Goal: Transaction & Acquisition: Purchase product/service

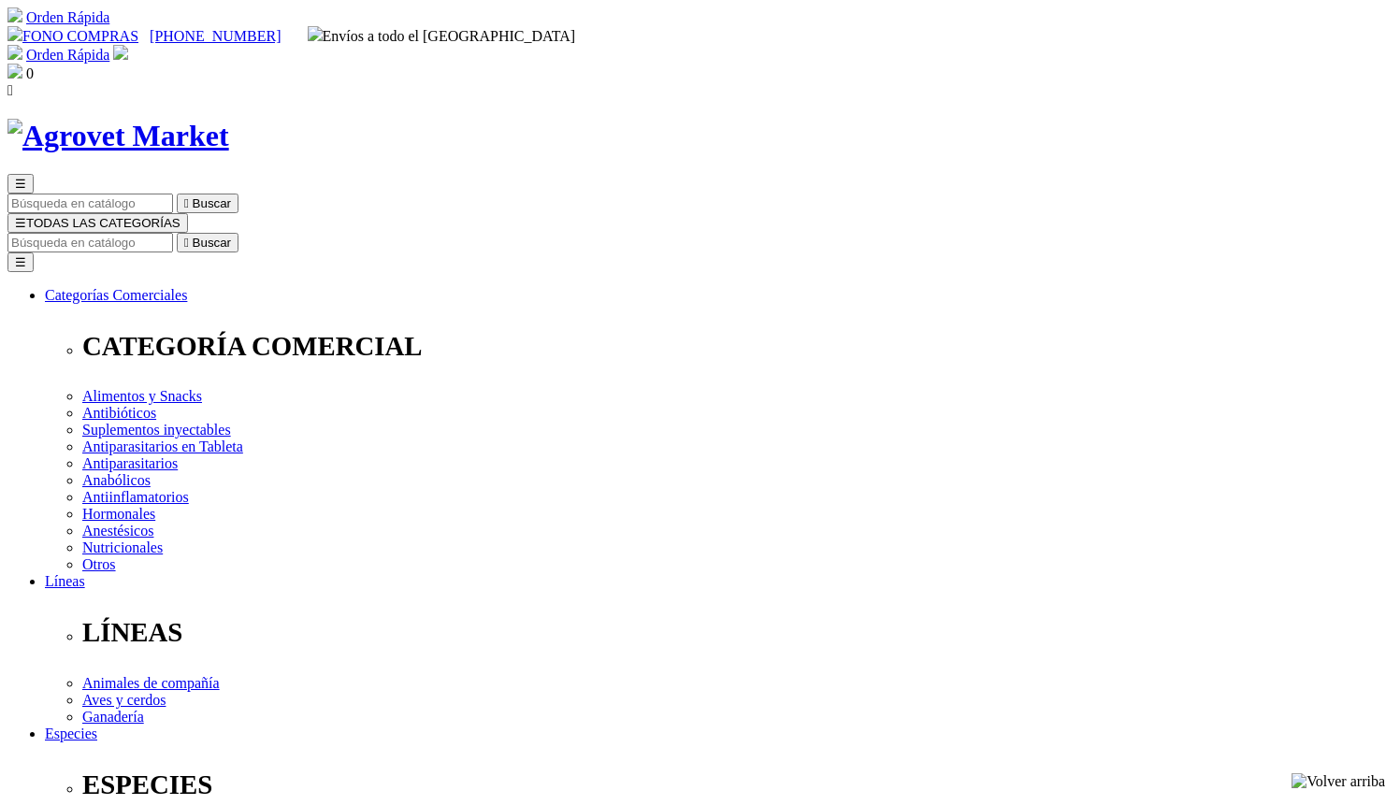
type input "corinnasr@gmail.com"
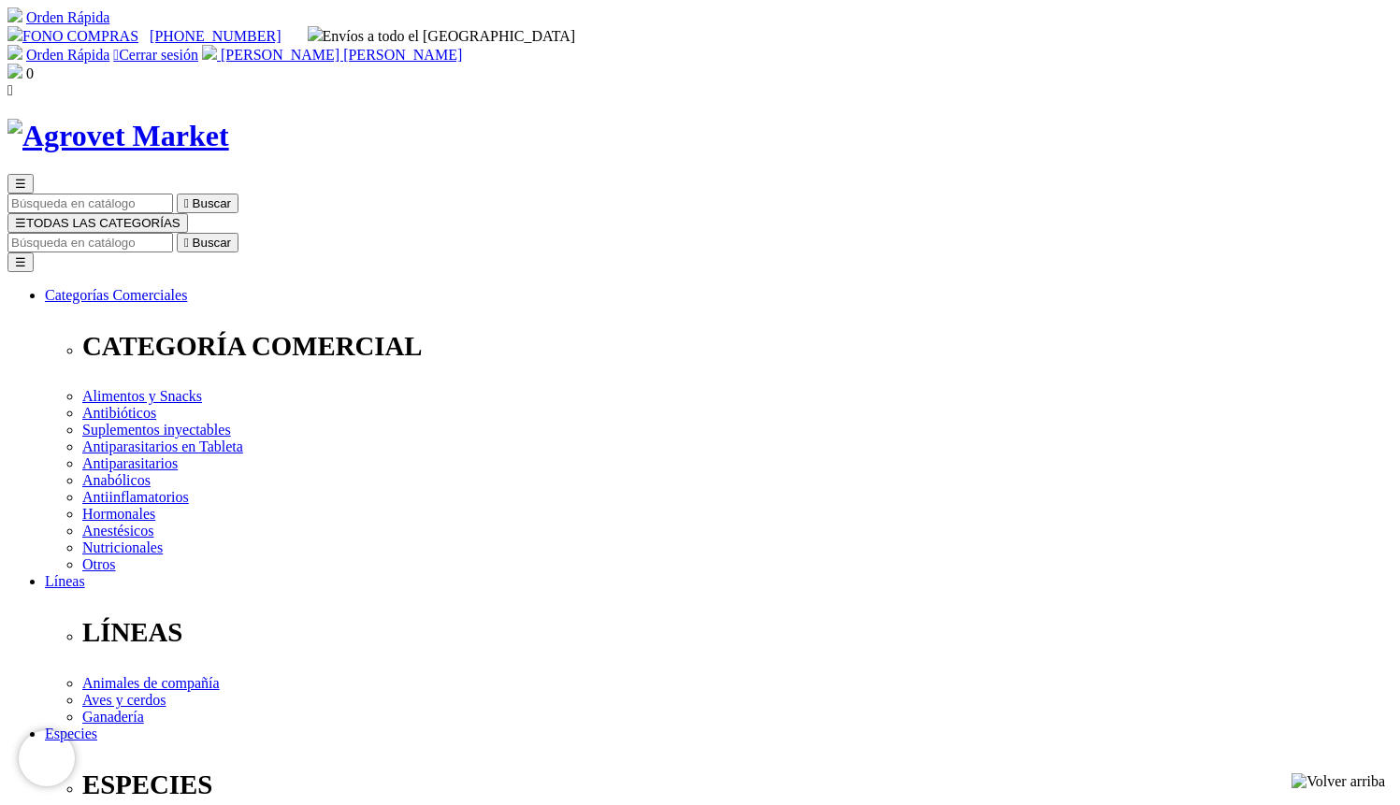
checkbox input "true"
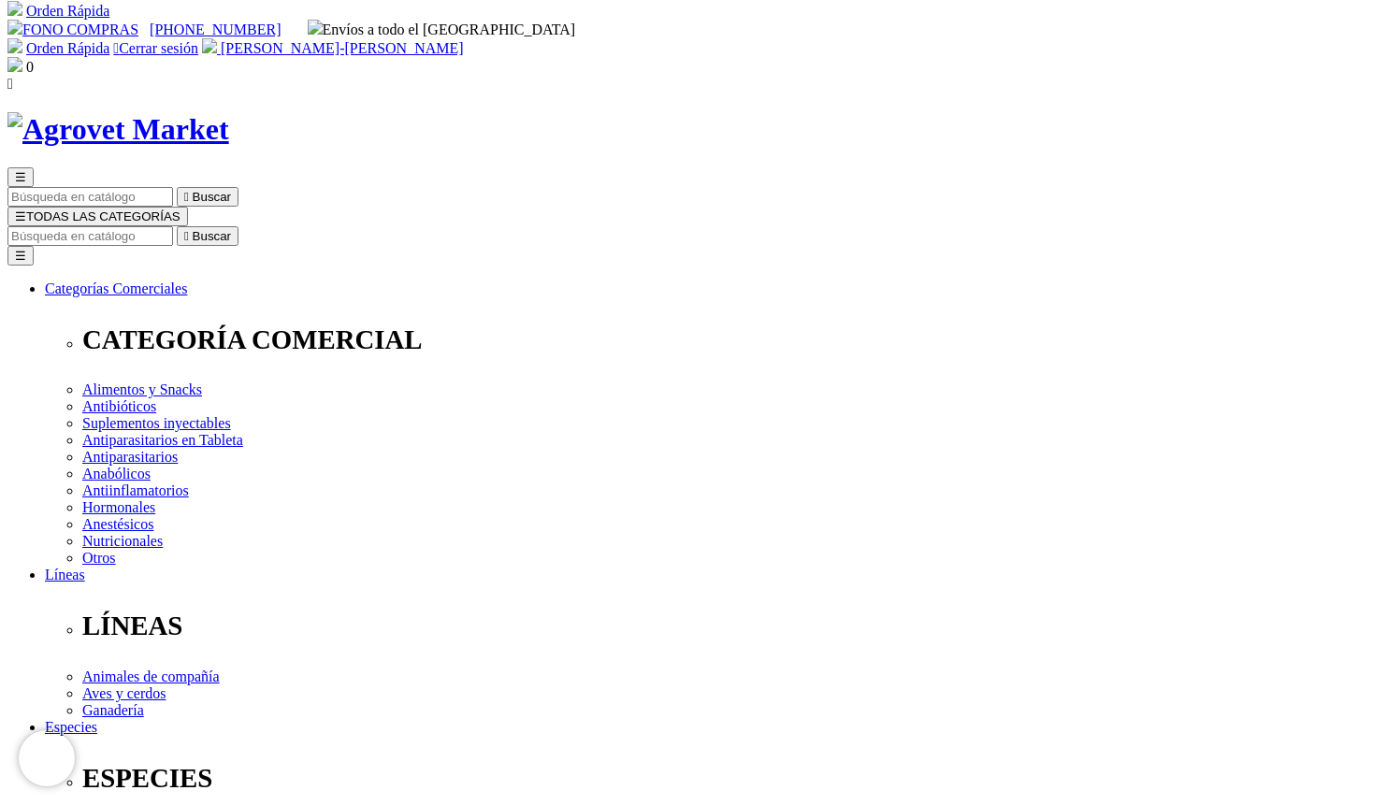
scroll to position [7, 0]
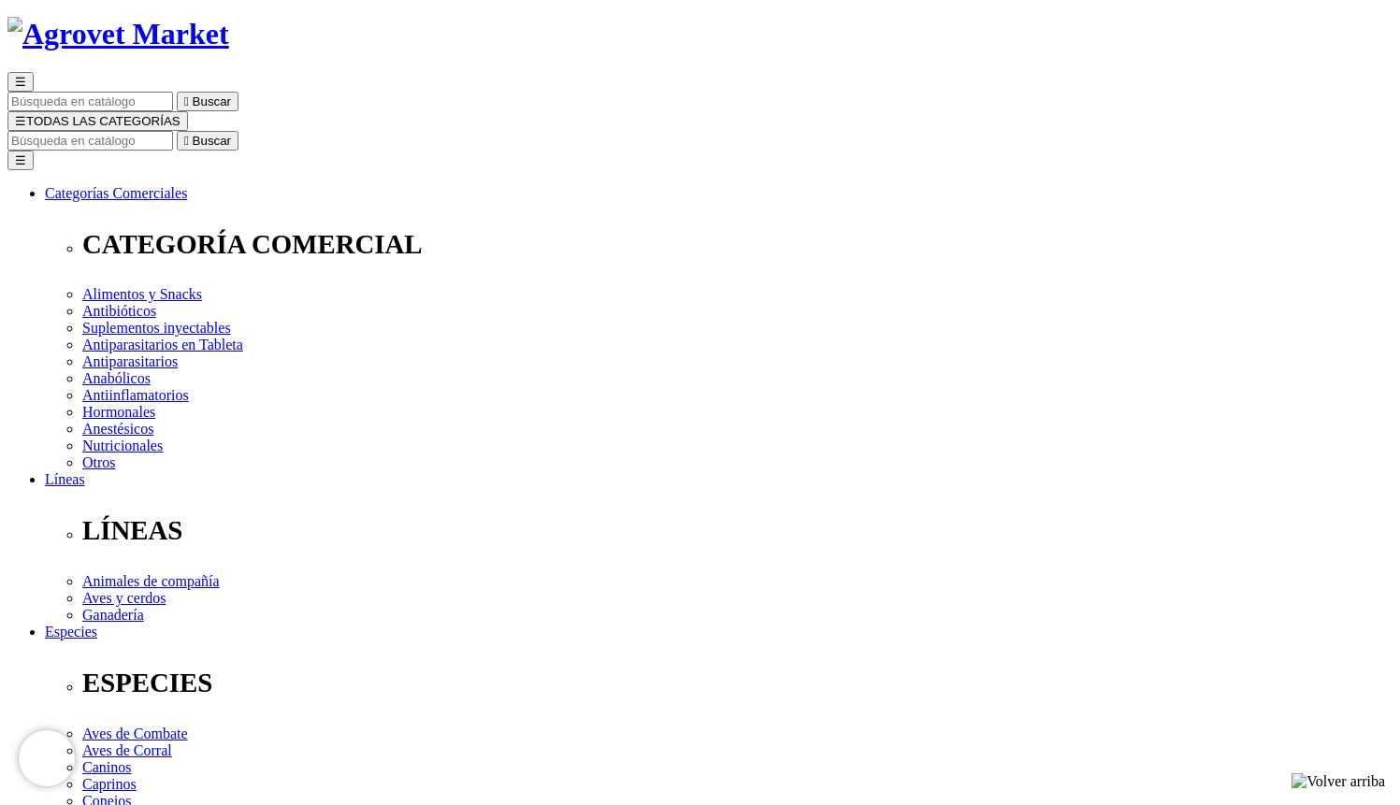
scroll to position [111, 0]
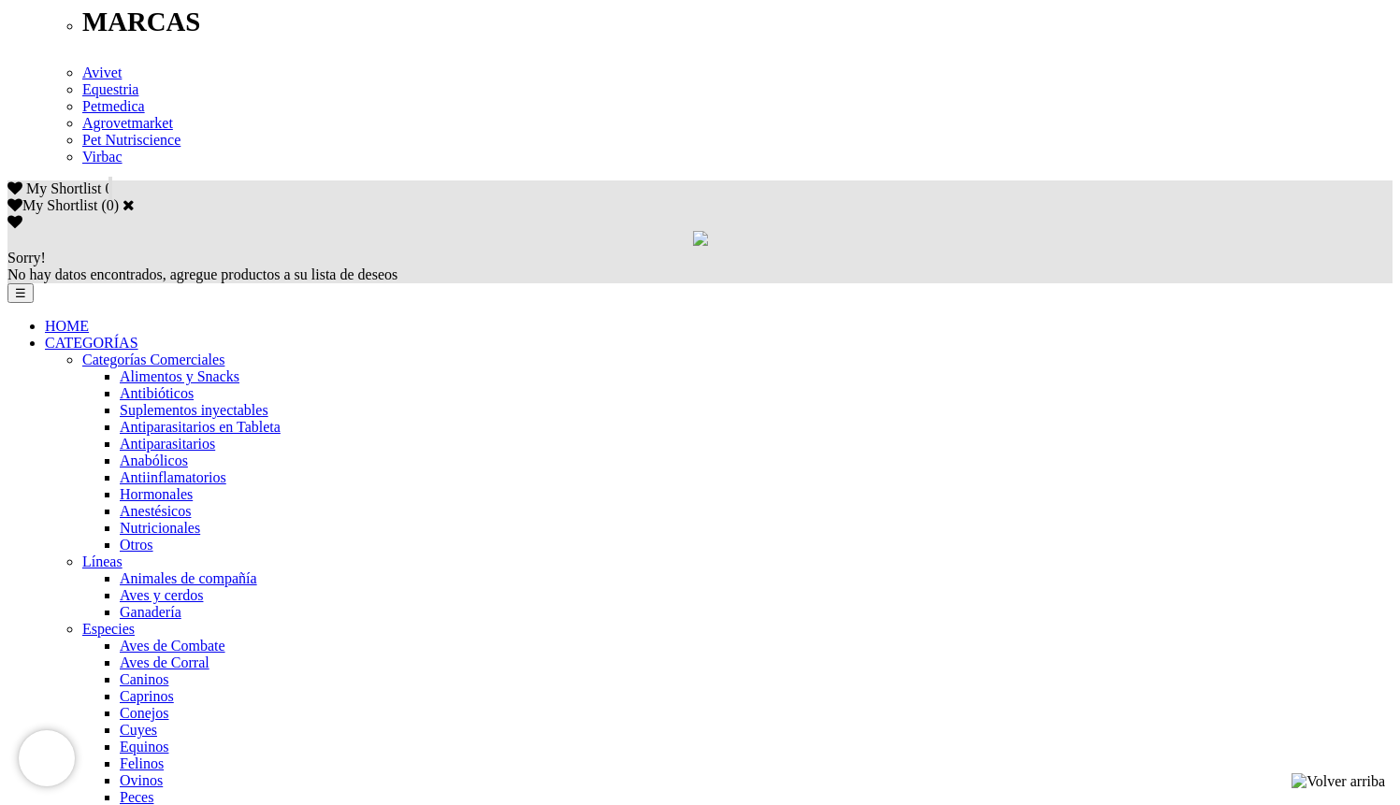
scroll to position [1082, 0]
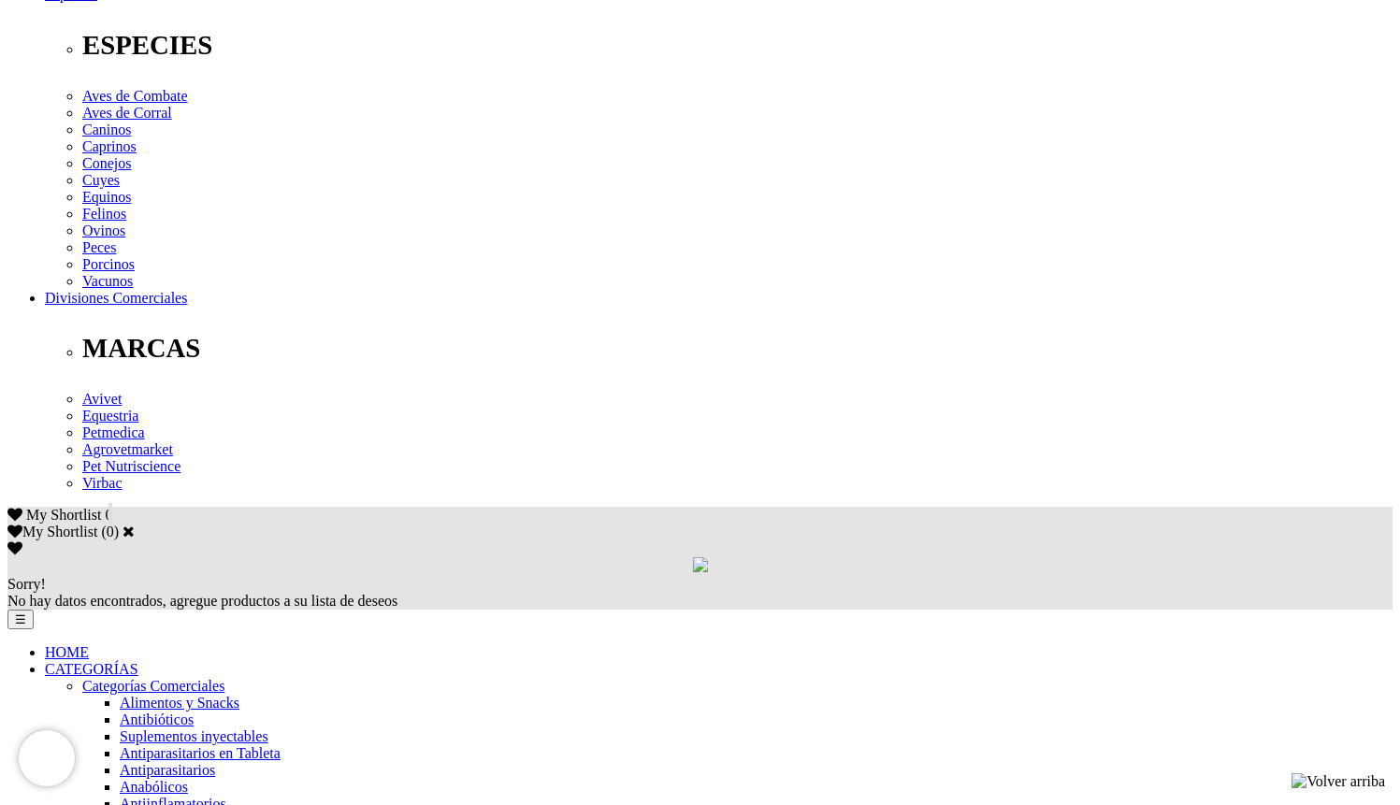
scroll to position [744, 0]
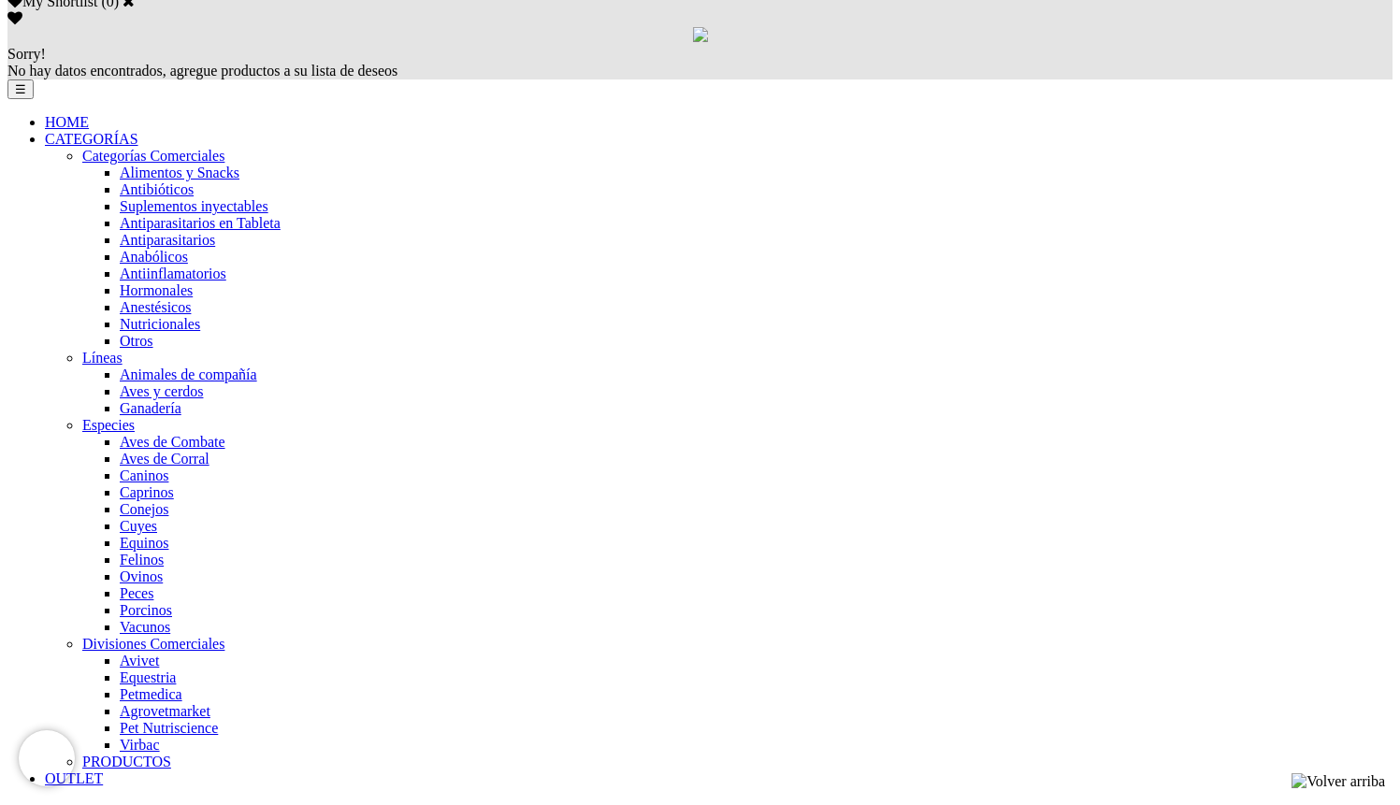
scroll to position [1276, 0]
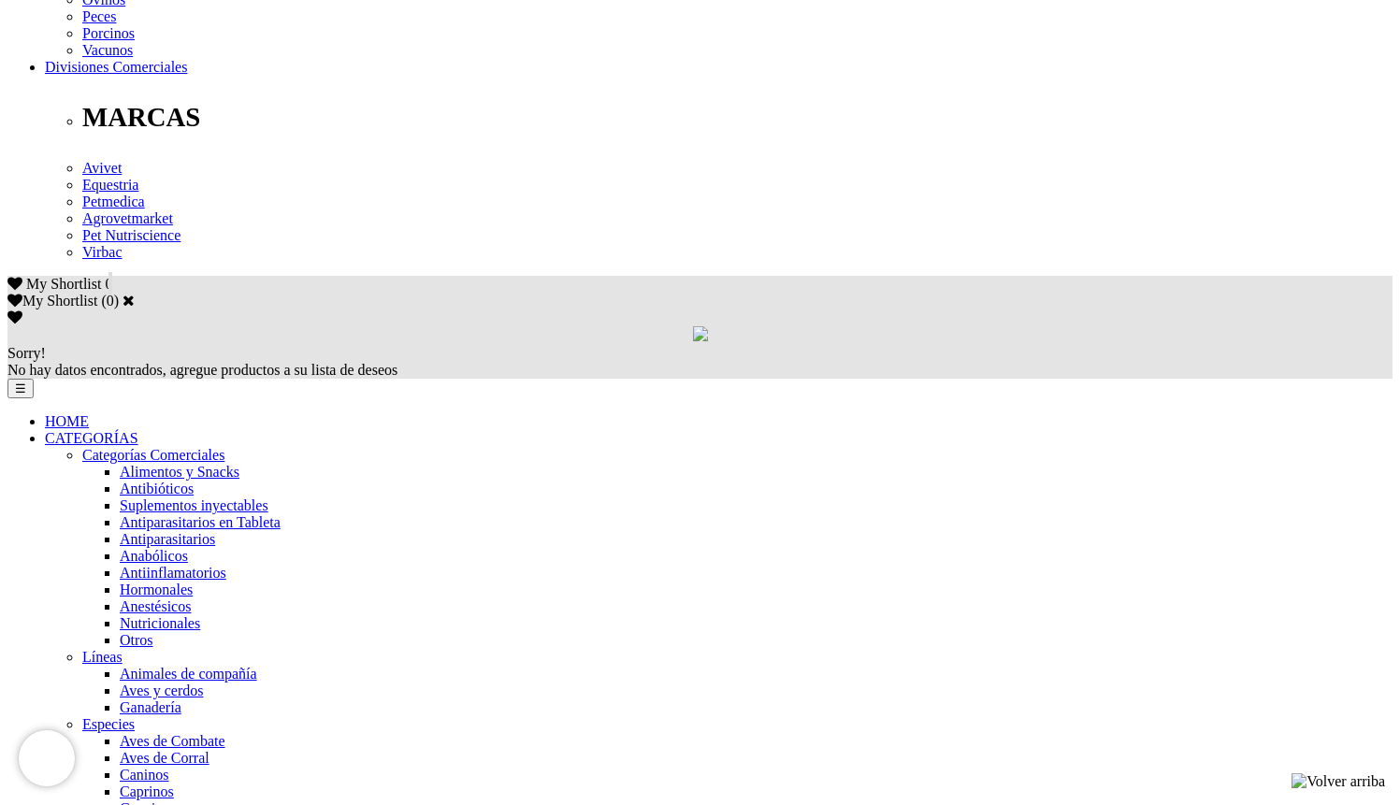
scroll to position [972, 0]
